Goal: Transaction & Acquisition: Purchase product/service

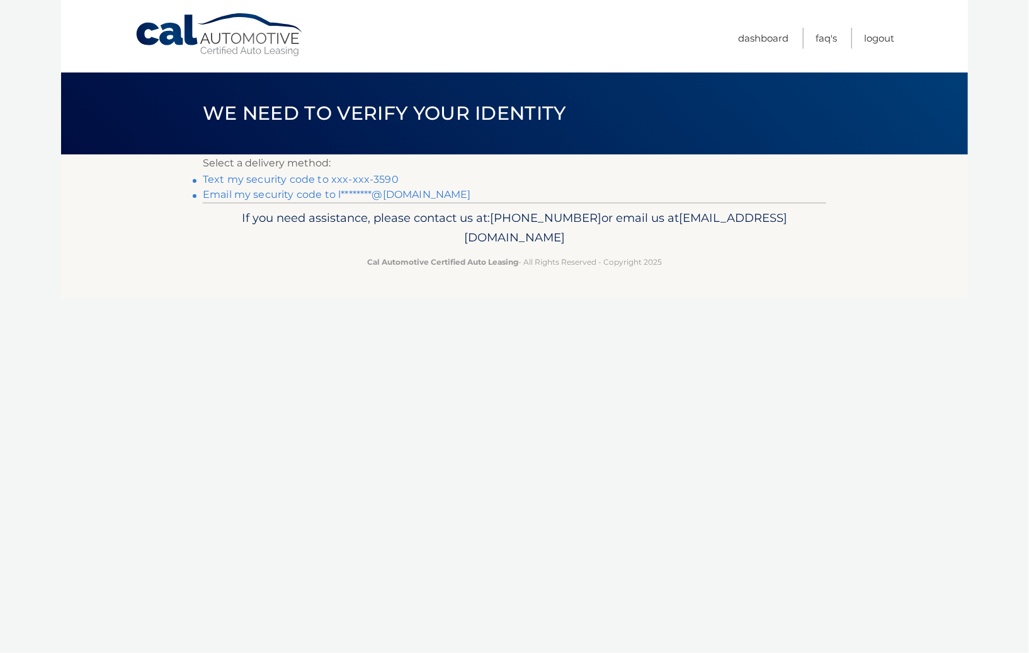
click at [337, 183] on link "Text my security code to xxx-xxx-3590" at bounding box center [301, 179] width 196 height 12
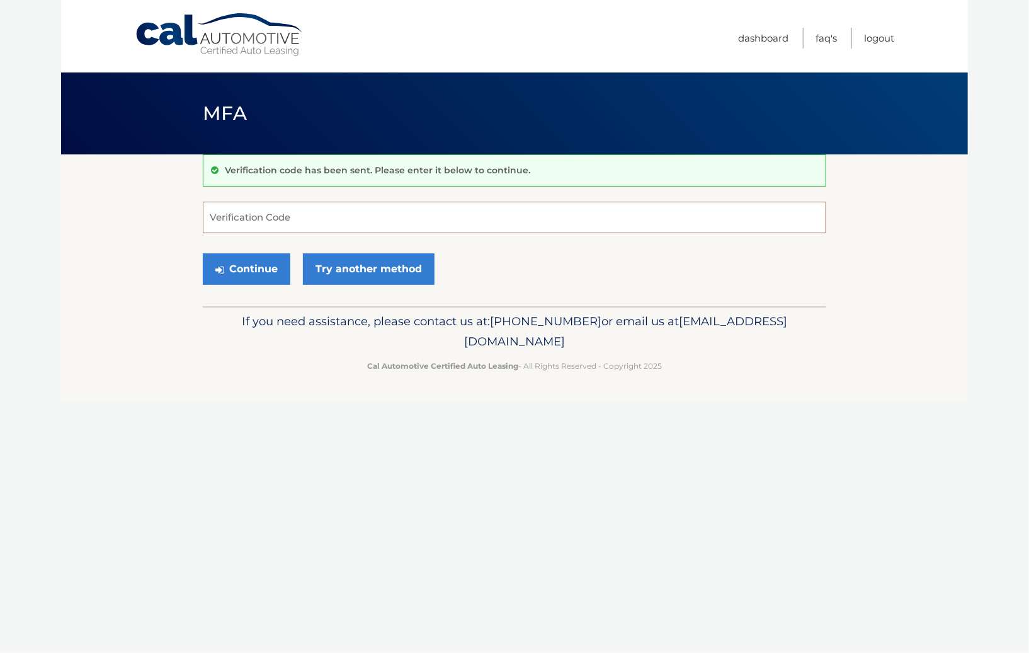
click at [280, 220] on input "Verification Code" at bounding box center [515, 217] width 624 height 31
type input "984896"
click at [256, 268] on button "Continue" at bounding box center [247, 268] width 88 height 31
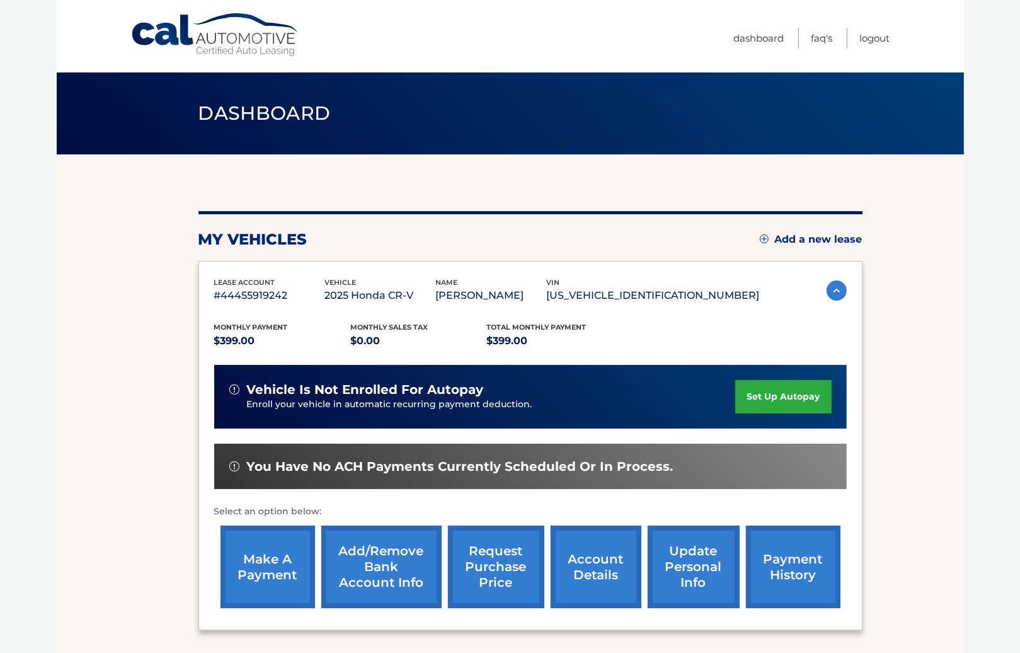
click at [280, 565] on link "make a payment" at bounding box center [267, 566] width 94 height 83
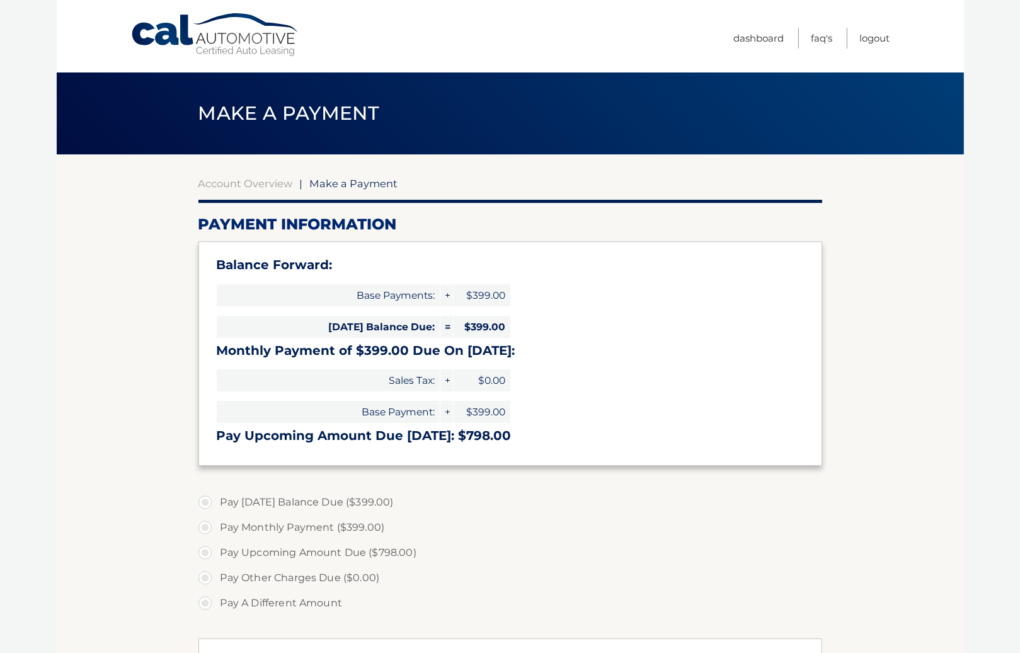
select select "ZWIwY2U5YTEtOTc1ZC00NTA4LTkxNzktOGM5NWI5NzRkOGE1"
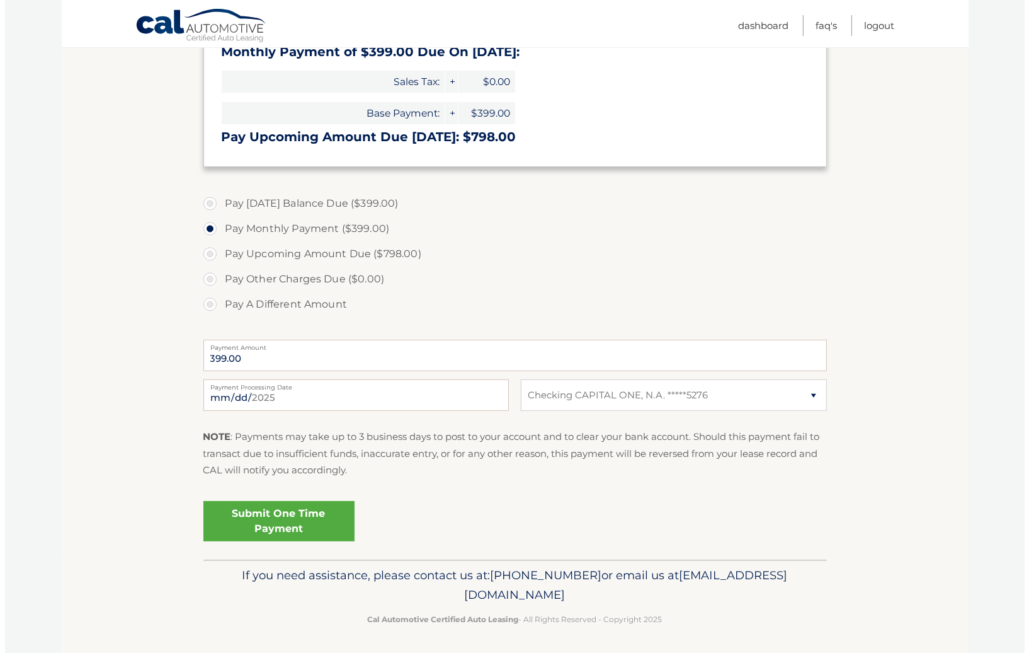
scroll to position [300, 0]
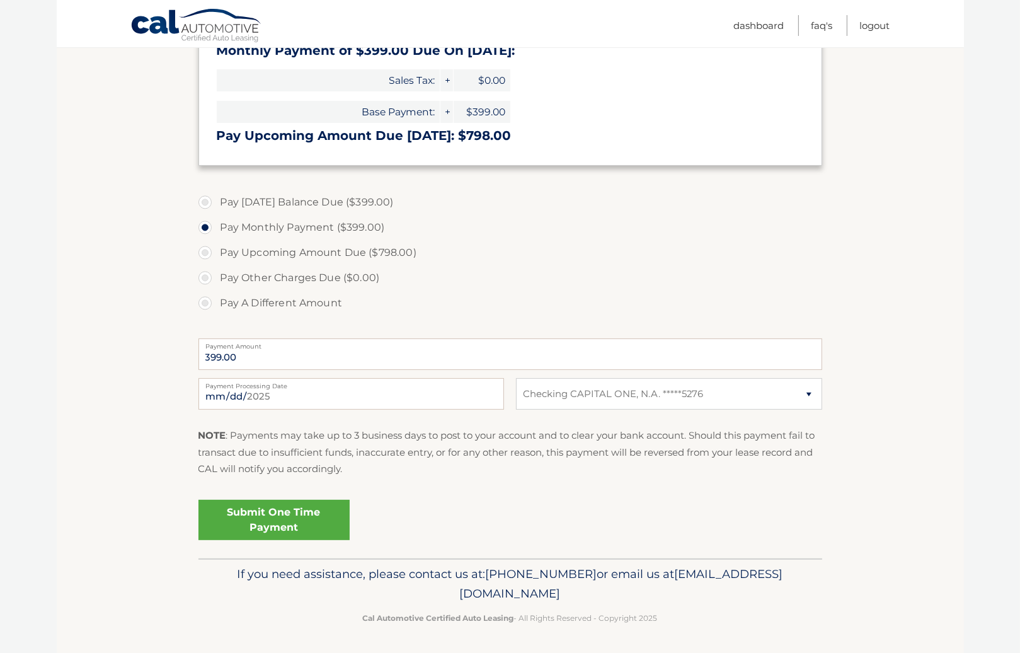
click at [256, 511] on link "Submit One Time Payment" at bounding box center [273, 519] width 151 height 40
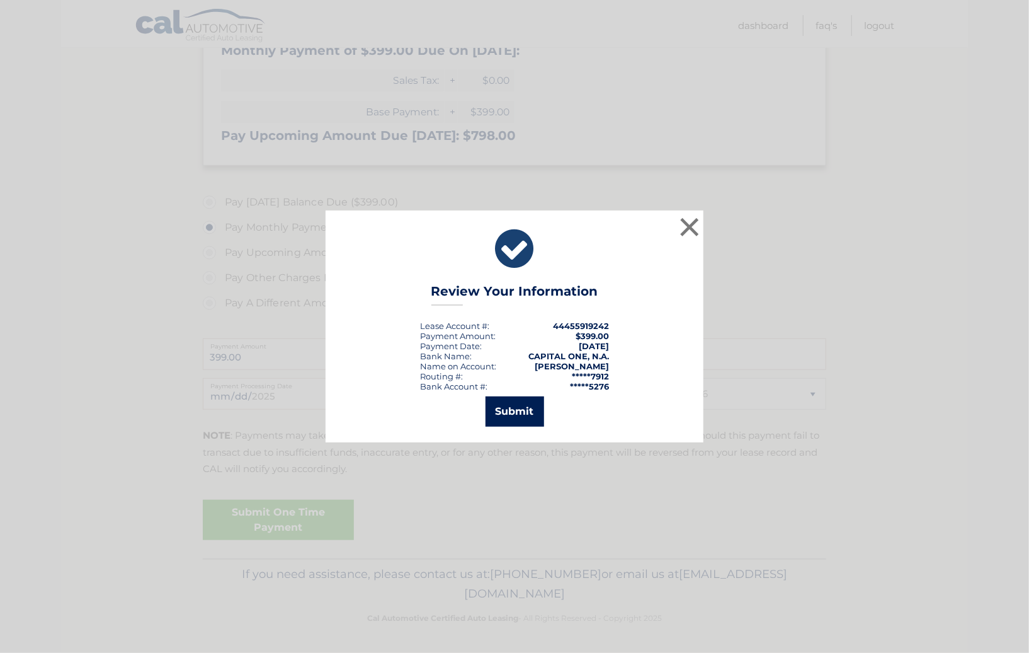
click at [524, 409] on button "Submit" at bounding box center [515, 411] width 59 height 30
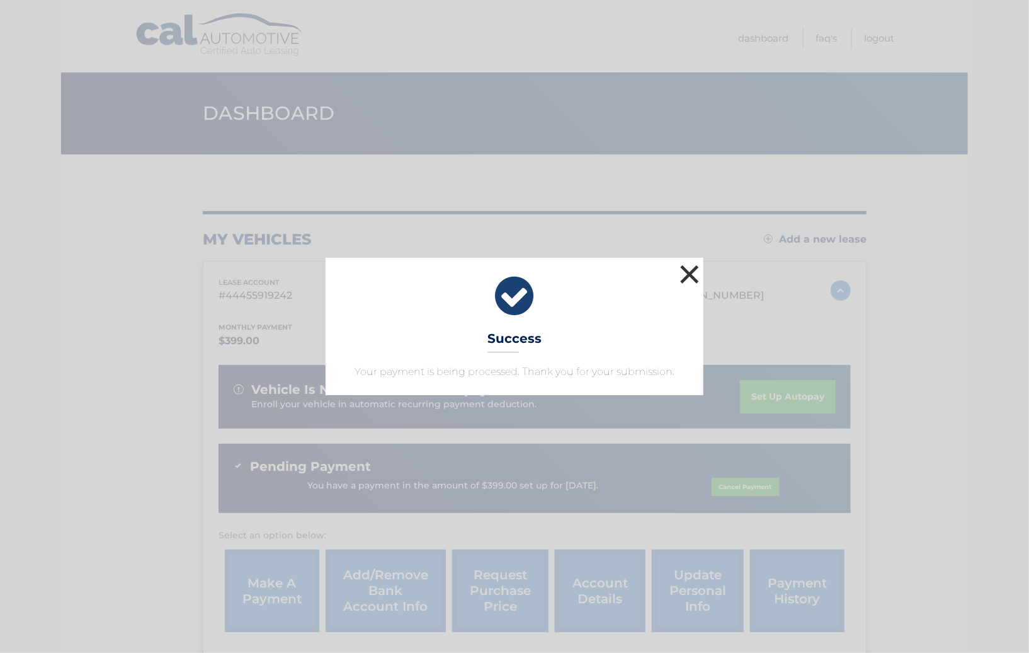
click at [687, 275] on button "×" at bounding box center [689, 273] width 25 height 25
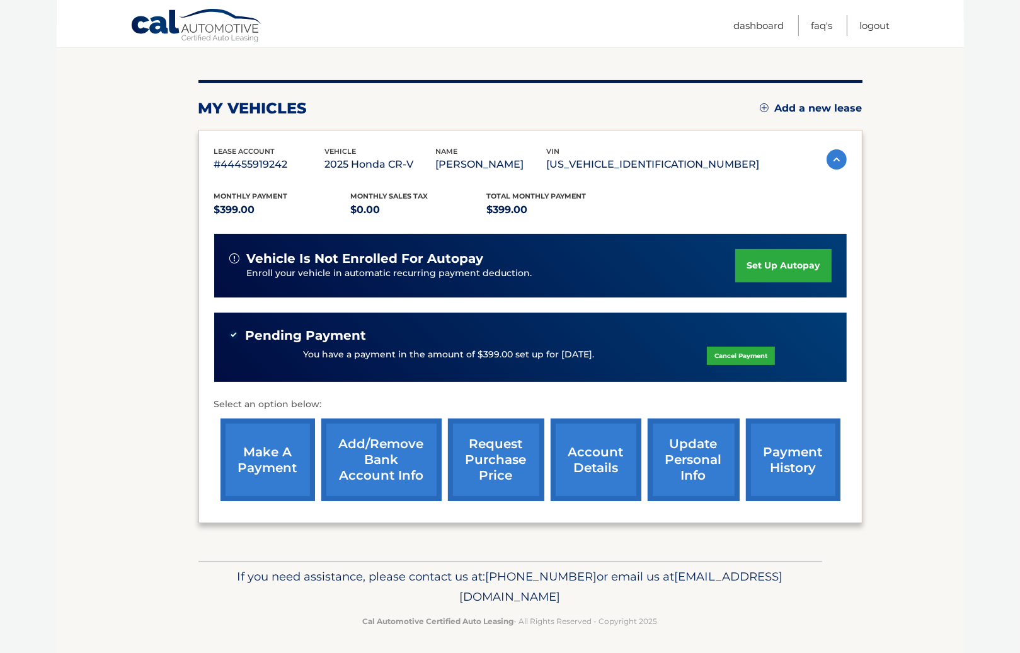
scroll to position [133, 0]
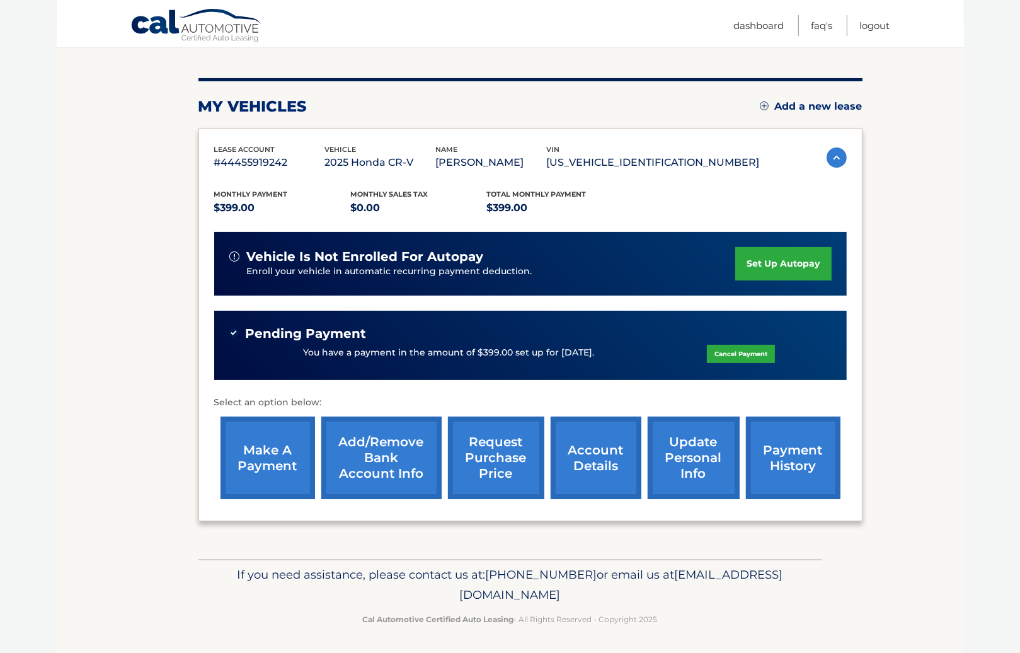
click at [789, 471] on link "payment history" at bounding box center [793, 457] width 94 height 83
